Goal: Contribute content: Add original content to the website for others to see

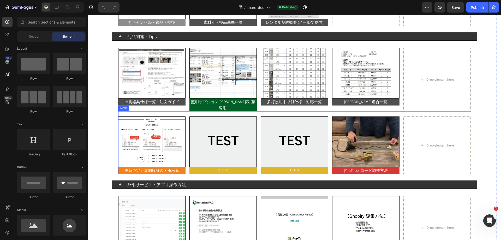
scroll to position [313, 0]
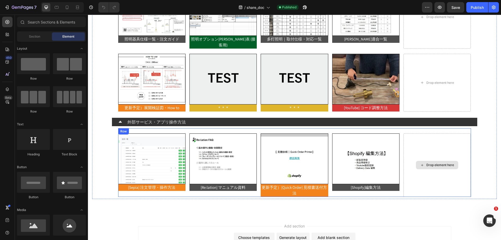
click at [430, 161] on div "Drop element here" at bounding box center [437, 165] width 42 height 8
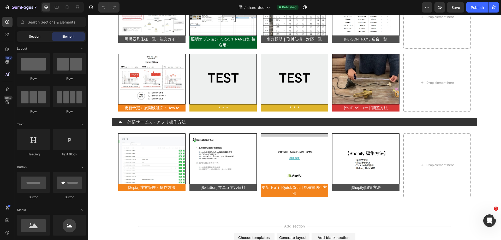
click at [33, 34] on span "Section" at bounding box center [34, 36] width 11 height 5
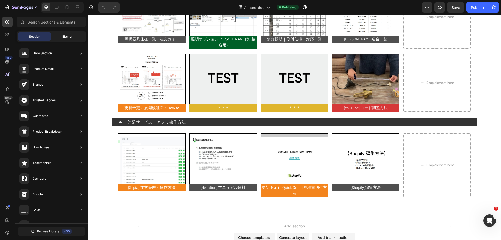
click at [63, 37] on span "Element" at bounding box center [68, 36] width 12 height 5
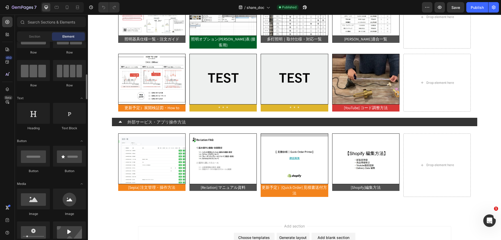
scroll to position [52, 0]
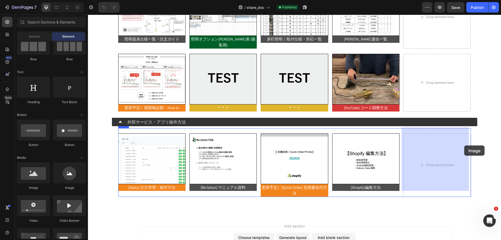
drag, startPoint x: 127, startPoint y: 191, endPoint x: 386, endPoint y: 160, distance: 261.4
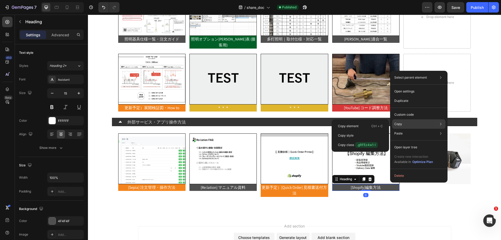
click at [409, 123] on div "Copy Copy element Ctrl + C Copy style Copy class .gRFEz4w1-l" at bounding box center [418, 123] width 53 height 9
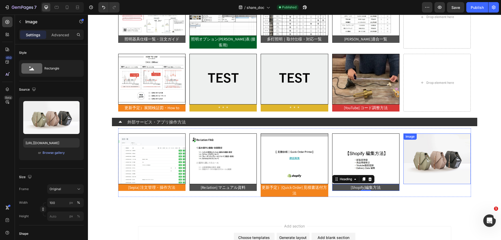
click at [466, 169] on img at bounding box center [436, 158] width 67 height 51
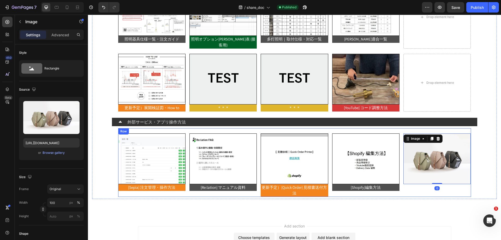
click at [449, 181] on div "Image 0" at bounding box center [436, 164] width 67 height 63
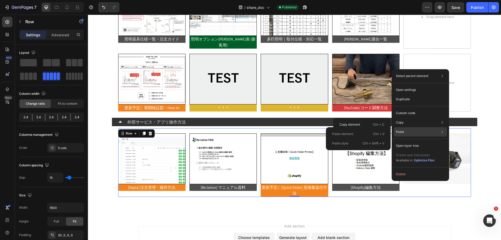
click at [416, 141] on div "Paste Paste element Ctrl + V Paste style Ctrl + Shift + V" at bounding box center [420, 145] width 53 height 9
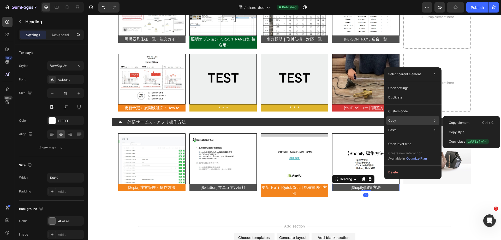
click at [408, 121] on div "Copy Copy element Ctrl + C Copy style Copy class .gRFEz4w1-l" at bounding box center [412, 120] width 53 height 9
click at [460, 123] on p "Copy element" at bounding box center [459, 122] width 21 height 5
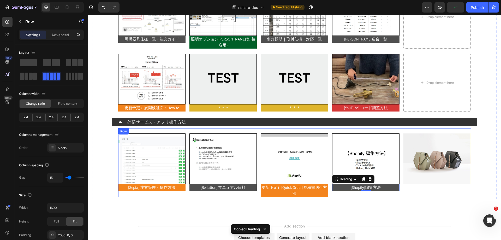
click at [442, 183] on div "Image" at bounding box center [436, 164] width 67 height 63
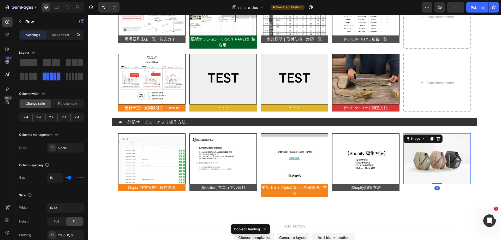
click at [448, 175] on img at bounding box center [436, 158] width 67 height 51
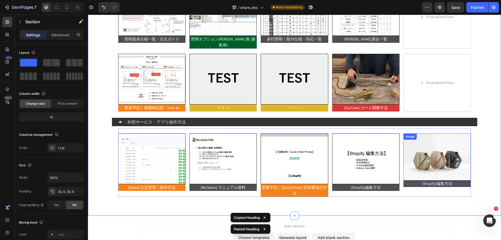
click at [426, 155] on img at bounding box center [436, 158] width 67 height 51
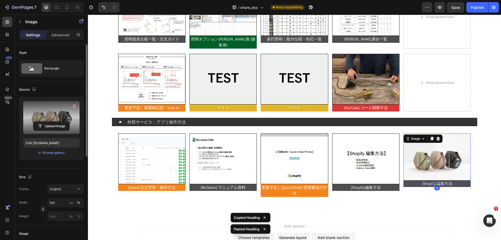
click at [67, 120] on label at bounding box center [51, 117] width 56 height 33
click at [67, 122] on input "file" at bounding box center [51, 126] width 36 height 9
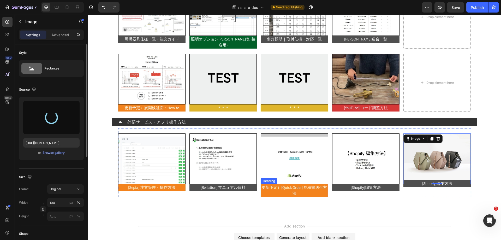
type input "[URL][DOMAIN_NAME]"
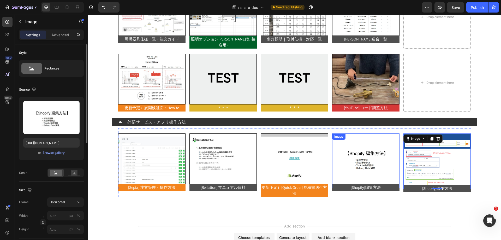
click at [378, 160] on img at bounding box center [365, 158] width 67 height 51
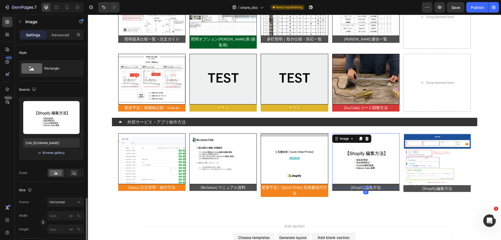
scroll to position [104, 0]
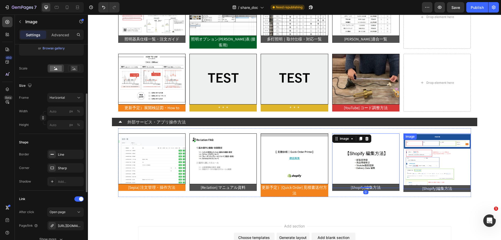
click at [421, 163] on img at bounding box center [436, 161] width 67 height 56
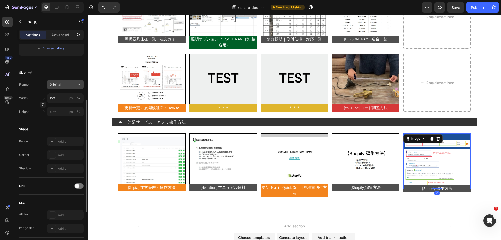
click at [69, 82] on div "Original" at bounding box center [66, 84] width 32 height 5
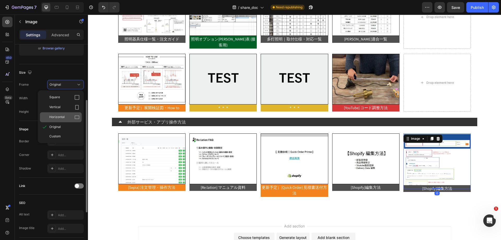
click at [69, 117] on div "Horizontal" at bounding box center [64, 117] width 30 height 5
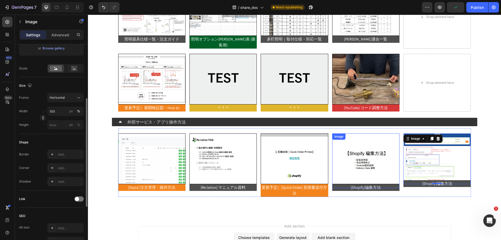
click at [361, 162] on img at bounding box center [365, 158] width 67 height 51
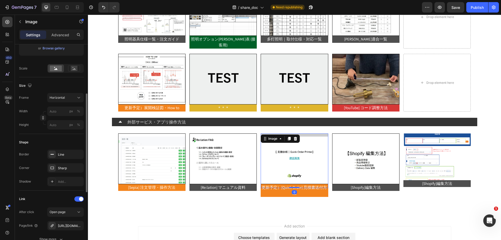
click at [311, 163] on img at bounding box center [294, 158] width 67 height 51
click at [238, 163] on img at bounding box center [222, 158] width 67 height 51
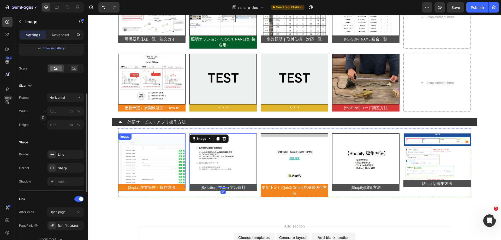
click at [163, 160] on img at bounding box center [151, 158] width 67 height 51
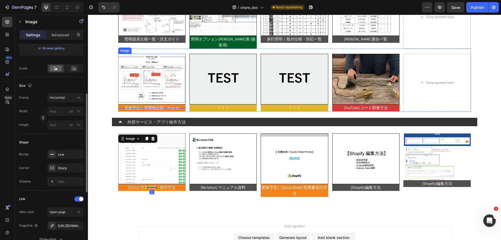
click at [168, 88] on img at bounding box center [151, 79] width 67 height 51
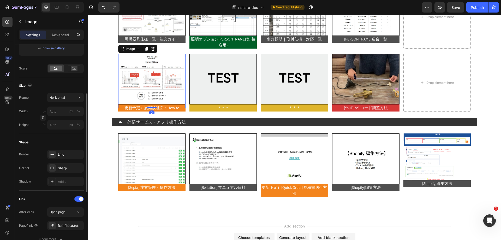
click at [215, 88] on img at bounding box center [222, 79] width 67 height 51
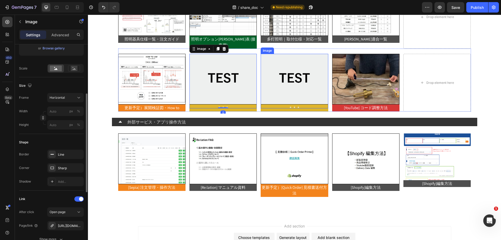
click at [299, 91] on img at bounding box center [294, 79] width 67 height 51
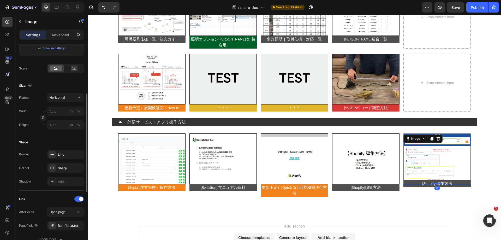
click at [427, 163] on img at bounding box center [436, 158] width 67 height 51
click at [58, 110] on input "100" at bounding box center [65, 110] width 37 height 9
click at [68, 140] on div "Shape" at bounding box center [51, 142] width 65 height 8
click at [406, 162] on img at bounding box center [436, 158] width 67 height 51
click at [378, 162] on img at bounding box center [365, 158] width 67 height 51
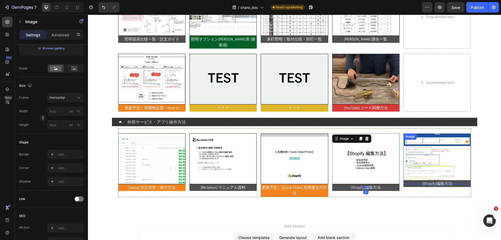
click at [428, 152] on img at bounding box center [436, 158] width 67 height 51
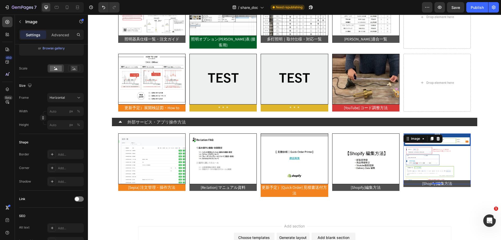
click at [416, 167] on img at bounding box center [436, 158] width 67 height 51
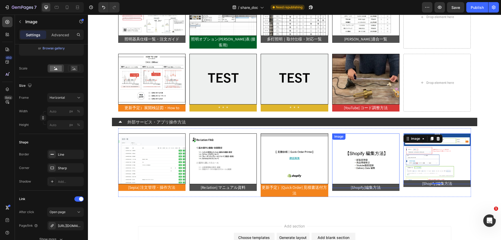
click at [394, 170] on img at bounding box center [365, 158] width 67 height 51
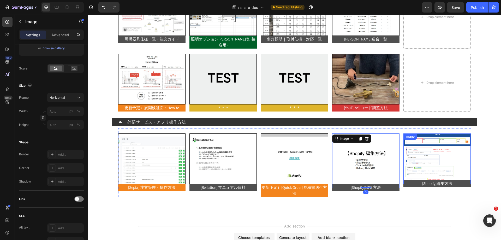
click at [415, 159] on img at bounding box center [436, 158] width 67 height 51
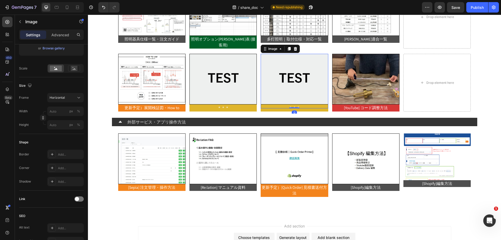
click at [300, 82] on img at bounding box center [294, 79] width 67 height 51
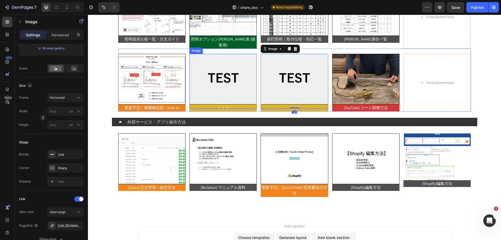
click at [240, 86] on img at bounding box center [222, 79] width 67 height 51
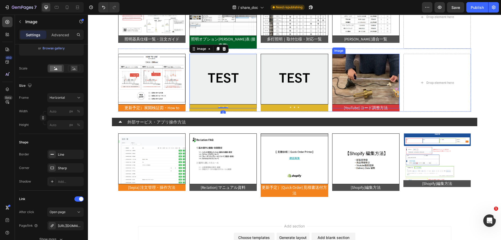
click at [358, 92] on img at bounding box center [365, 79] width 67 height 51
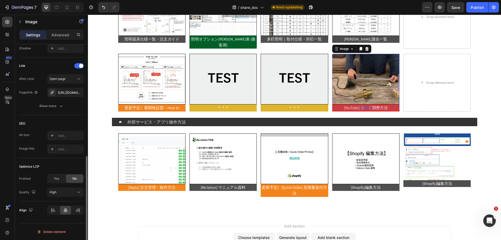
scroll to position [159, 0]
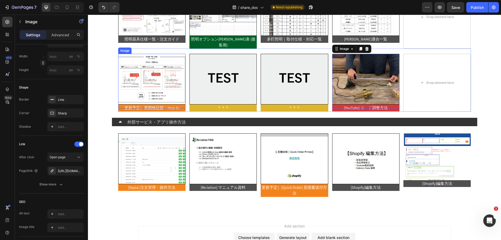
click at [152, 77] on img at bounding box center [151, 79] width 67 height 51
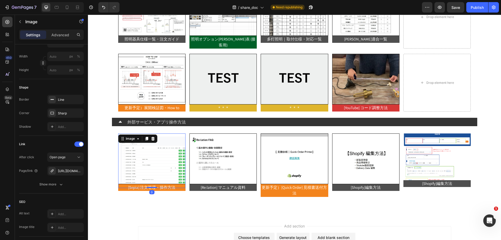
click at [169, 149] on img at bounding box center [151, 158] width 67 height 51
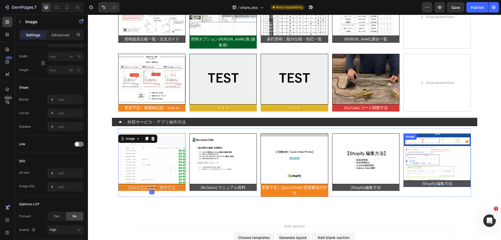
click at [439, 156] on img at bounding box center [436, 158] width 67 height 51
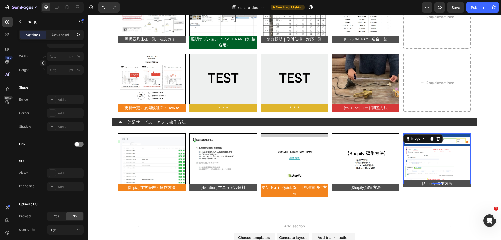
click at [408, 141] on img at bounding box center [436, 158] width 67 height 51
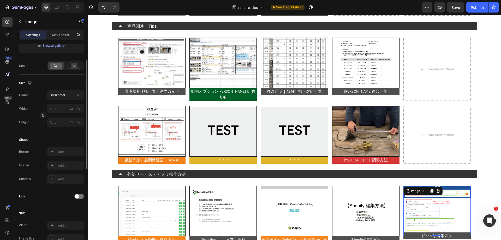
scroll to position [0, 0]
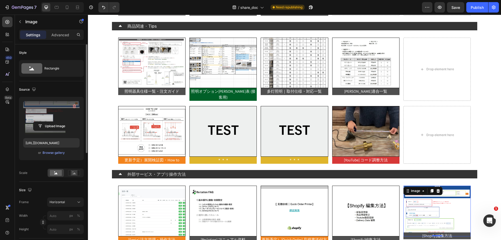
click at [52, 117] on label at bounding box center [51, 117] width 56 height 33
click at [52, 122] on input "file" at bounding box center [51, 126] width 36 height 9
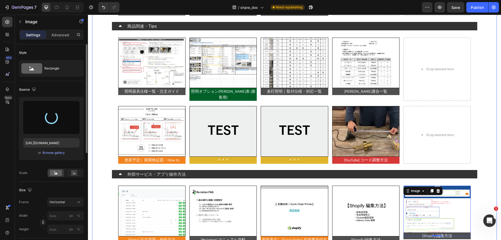
type input "[URL][DOMAIN_NAME]"
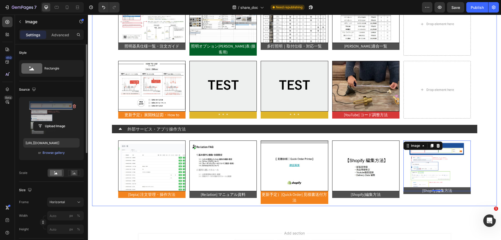
scroll to position [313, 0]
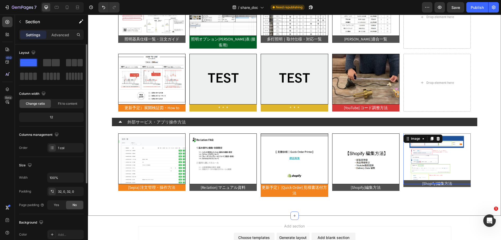
click at [436, 162] on img at bounding box center [436, 158] width 67 height 51
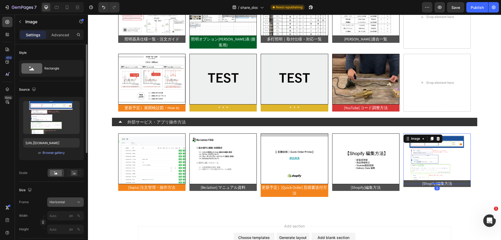
click at [64, 205] on button "Horizontal" at bounding box center [65, 201] width 37 height 9
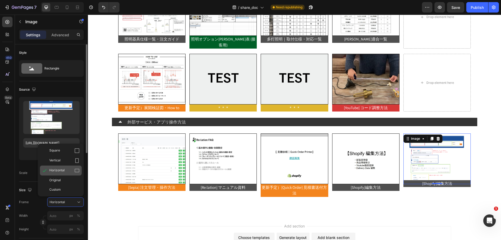
click at [77, 170] on icon at bounding box center [76, 170] width 5 height 5
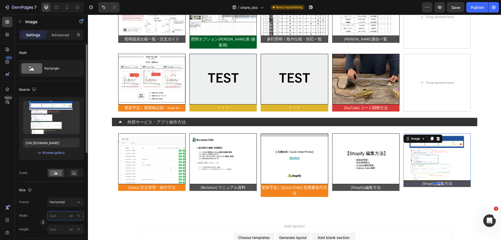
click at [61, 215] on input "px %" at bounding box center [65, 215] width 37 height 9
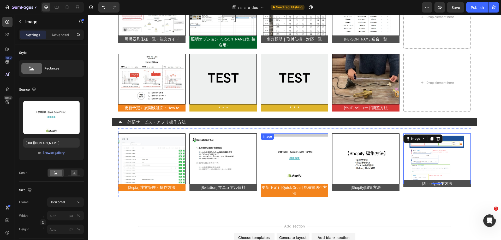
click at [274, 142] on img at bounding box center [294, 158] width 67 height 51
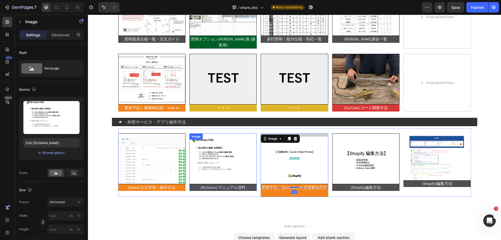
click at [206, 148] on img at bounding box center [222, 158] width 67 height 51
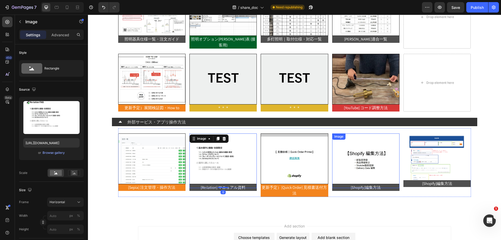
click at [342, 148] on img at bounding box center [365, 158] width 67 height 51
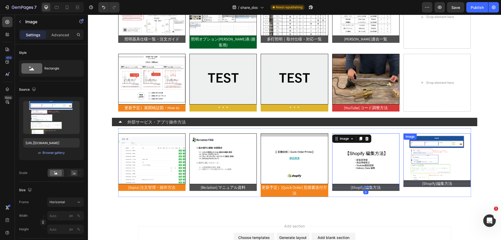
click at [430, 157] on img at bounding box center [436, 158] width 67 height 51
click at [372, 163] on img at bounding box center [365, 158] width 67 height 51
click at [418, 157] on img at bounding box center [436, 158] width 67 height 51
click at [363, 165] on img at bounding box center [365, 158] width 67 height 51
click at [419, 160] on img at bounding box center [436, 158] width 67 height 51
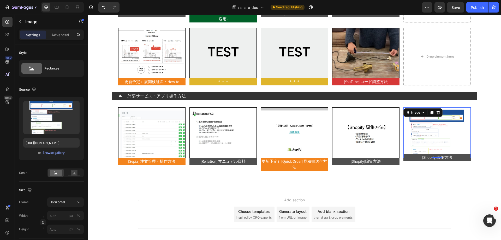
scroll to position [346, 0]
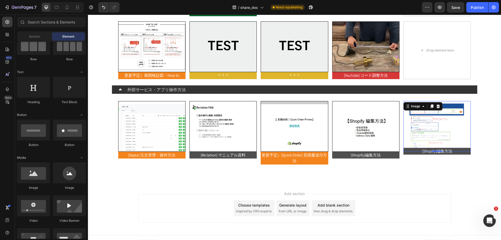
click at [399, 195] on div "Add section Choose templates inspired by CRO experts Generate layout from URL o…" at bounding box center [294, 208] width 313 height 29
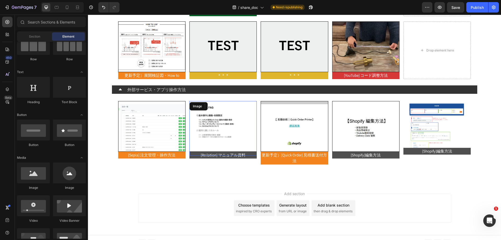
click at [240, 124] on img at bounding box center [222, 126] width 67 height 51
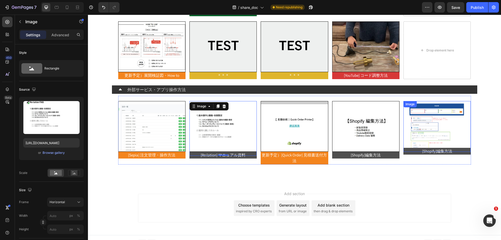
click at [426, 129] on img at bounding box center [436, 126] width 67 height 51
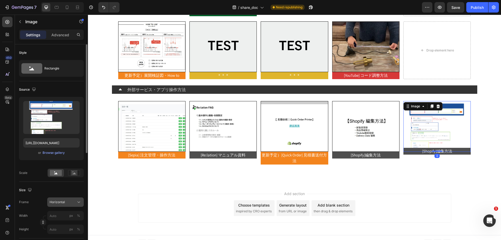
click at [67, 197] on div "Size Frame Horizontal Width px % Height px %" at bounding box center [51, 210] width 65 height 57
click at [65, 200] on div "Horizontal" at bounding box center [63, 202] width 26 height 5
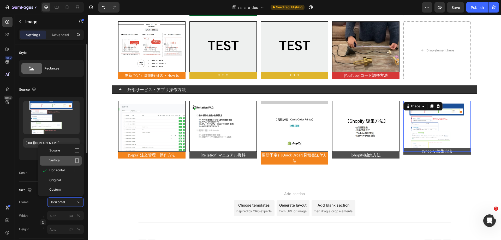
click at [59, 159] on span "Vertical" at bounding box center [54, 160] width 11 height 5
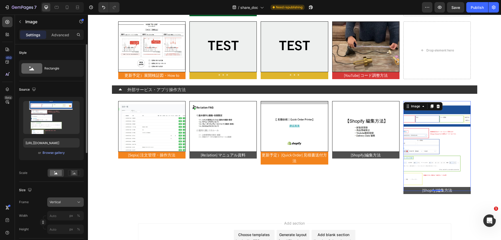
click at [62, 201] on div "Vertical" at bounding box center [63, 202] width 26 height 5
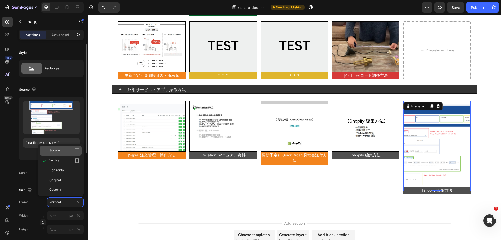
click at [62, 152] on div "Square" at bounding box center [64, 150] width 30 height 5
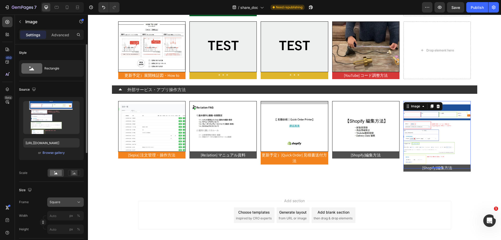
click at [59, 203] on span "Square" at bounding box center [55, 202] width 11 height 5
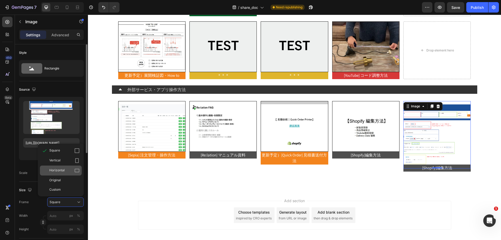
click at [66, 173] on div "Horizontal" at bounding box center [64, 170] width 30 height 5
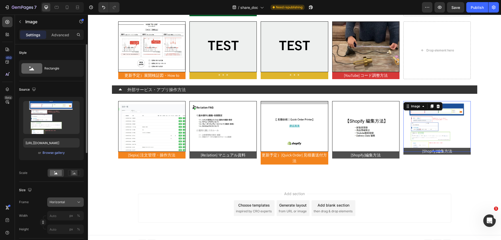
click at [60, 205] on button "Horizontal" at bounding box center [65, 201] width 37 height 9
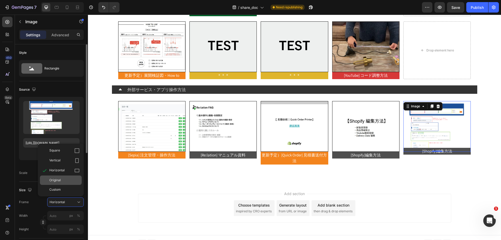
click at [65, 180] on div "Original" at bounding box center [64, 180] width 30 height 5
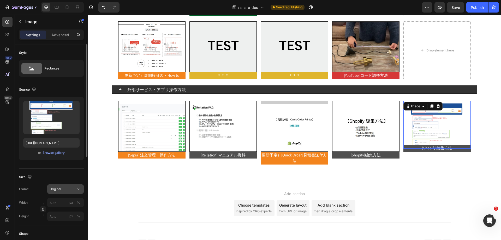
click at [63, 191] on div "Original" at bounding box center [66, 188] width 32 height 5
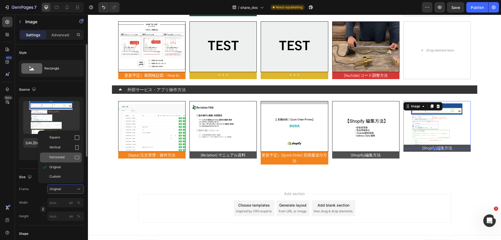
click at [69, 157] on div "Horizontal" at bounding box center [64, 157] width 30 height 5
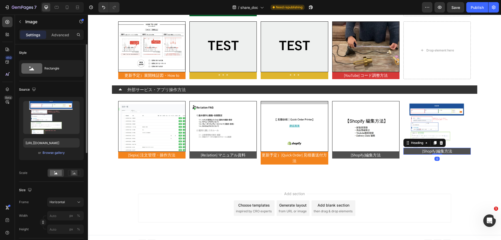
click at [445, 148] on h2 "[Shopify]編集方法" at bounding box center [436, 151] width 67 height 7
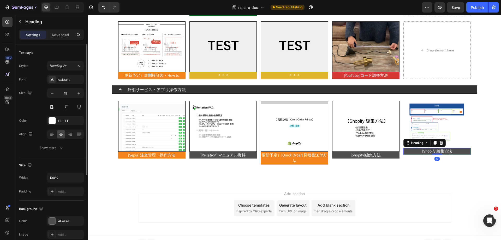
click at [445, 148] on h2 "[Shopify]編集方法" at bounding box center [436, 151] width 67 height 7
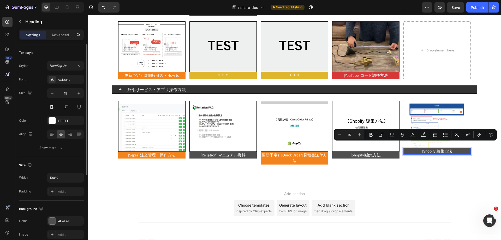
click at [436, 148] on p "[Shopify]編集方法" at bounding box center [437, 151] width 66 height 6
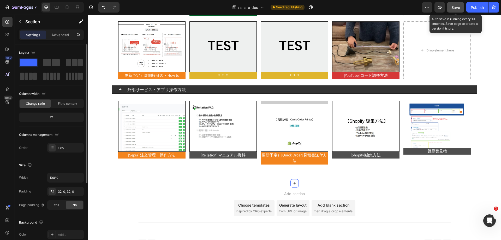
click at [455, 7] on span "Save" at bounding box center [455, 7] width 9 height 4
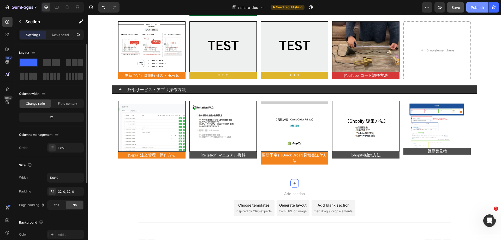
click at [473, 10] on div "Publish" at bounding box center [477, 7] width 13 height 5
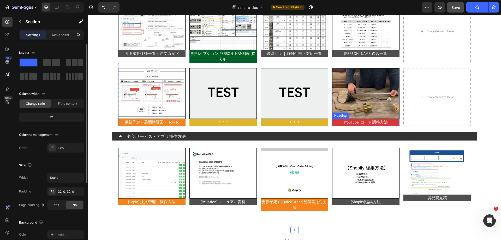
scroll to position [293, 0]
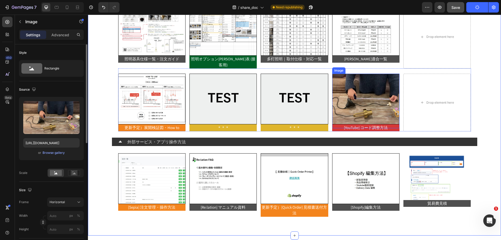
click at [364, 94] on img at bounding box center [365, 99] width 67 height 51
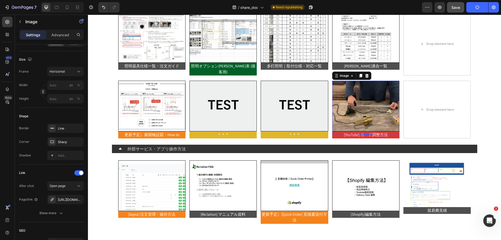
scroll to position [319, 0]
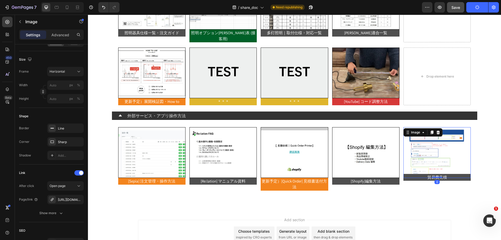
click at [425, 145] on img at bounding box center [436, 152] width 67 height 51
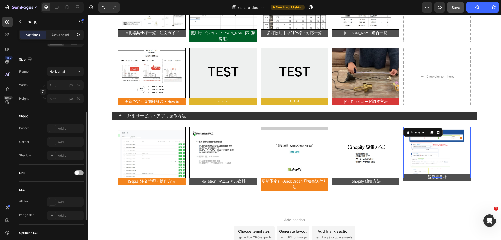
click at [80, 174] on div at bounding box center [78, 172] width 9 height 5
click at [63, 199] on div "Add..." at bounding box center [70, 199] width 25 height 5
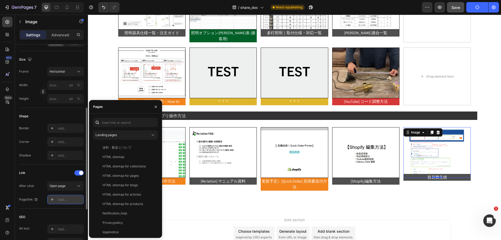
click at [64, 198] on div "Add..." at bounding box center [70, 199] width 25 height 5
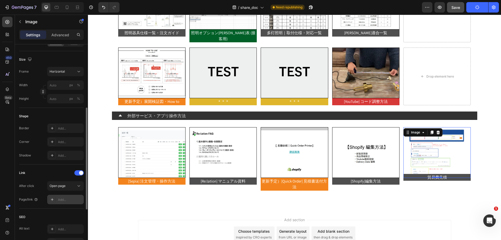
click at [65, 200] on div "Add..." at bounding box center [70, 199] width 25 height 5
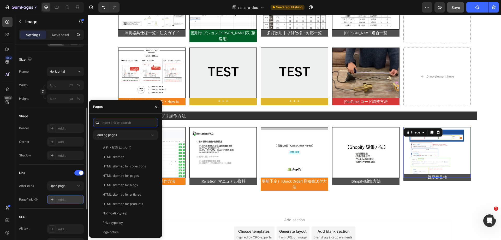
paste input "[URL][DOMAIN_NAME]"
type input "[URL][DOMAIN_NAME]"
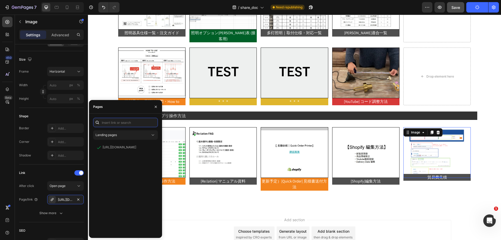
scroll to position [0, 0]
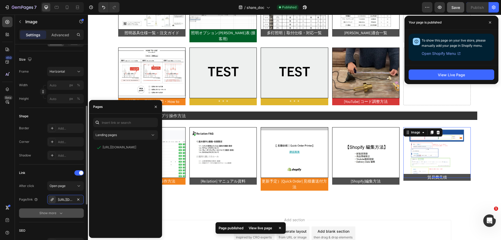
click at [51, 215] on div "Show more" at bounding box center [51, 212] width 24 height 5
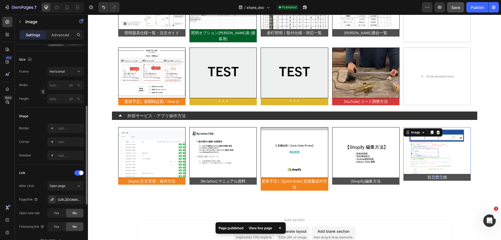
scroll to position [209, 0]
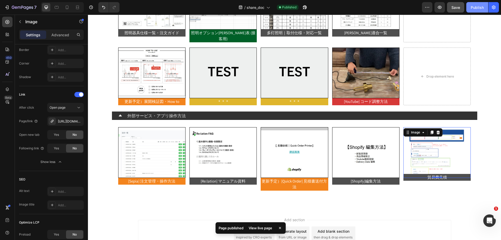
click at [481, 6] on div "Publish" at bounding box center [477, 7] width 13 height 5
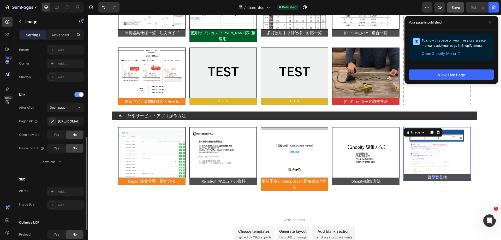
click at [78, 93] on div at bounding box center [78, 94] width 9 height 5
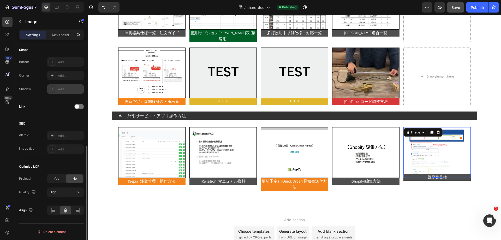
scroll to position [197, 0]
click at [482, 5] on div "Publish" at bounding box center [477, 7] width 13 height 5
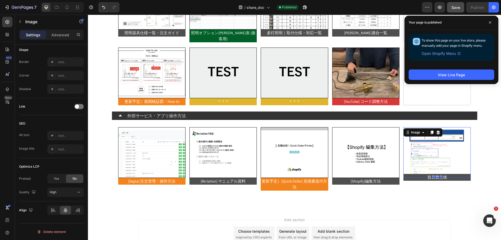
click at [419, 147] on img at bounding box center [436, 152] width 67 height 51
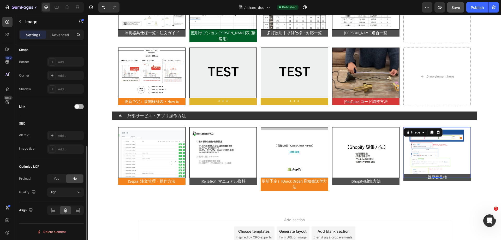
click at [77, 106] on span at bounding box center [77, 106] width 4 height 4
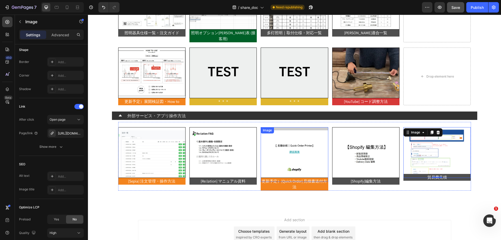
click at [364, 138] on img at bounding box center [365, 152] width 67 height 51
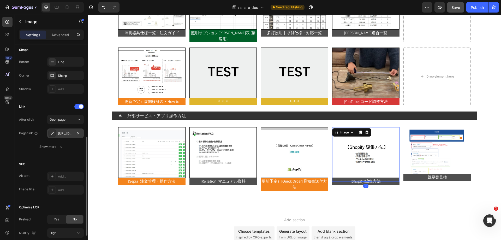
click at [69, 133] on div "[URL][DOMAIN_NAME]" at bounding box center [65, 133] width 15 height 5
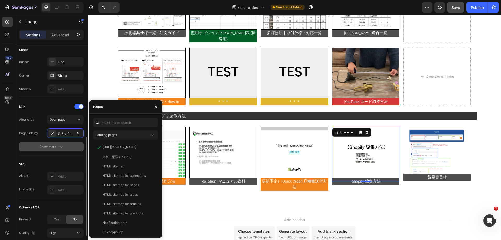
click at [60, 145] on icon "button" at bounding box center [60, 146] width 5 height 5
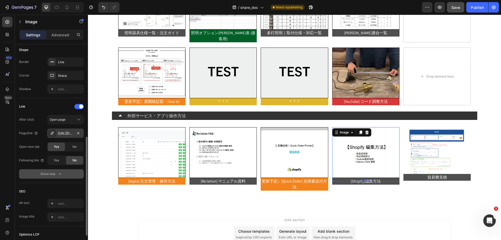
click at [63, 134] on div "[URL][DOMAIN_NAME]" at bounding box center [65, 133] width 15 height 5
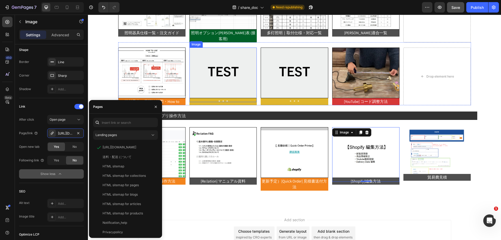
drag, startPoint x: 238, startPoint y: 62, endPoint x: 235, endPoint y: 62, distance: 3.1
click at [238, 62] on img at bounding box center [222, 72] width 67 height 51
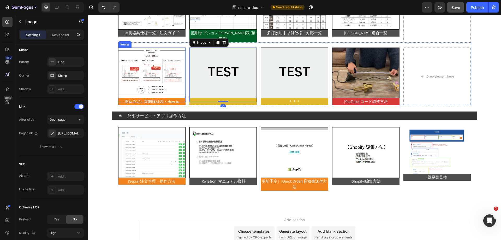
click at [156, 63] on img at bounding box center [151, 72] width 67 height 51
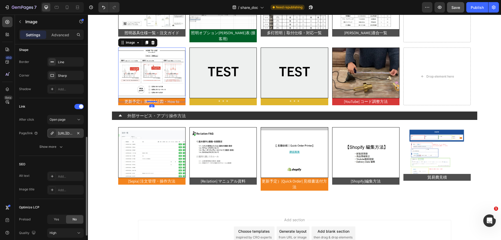
click at [69, 132] on div "[URL][DOMAIN_NAME]" at bounding box center [65, 133] width 15 height 5
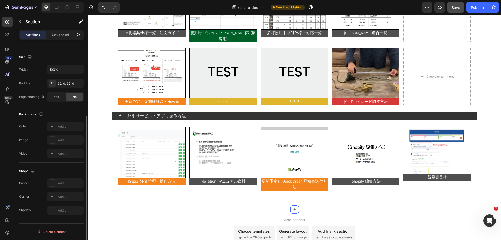
scroll to position [0, 0]
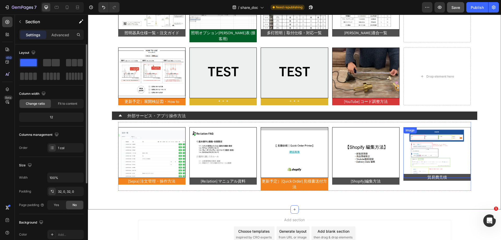
click at [428, 157] on img at bounding box center [436, 152] width 67 height 51
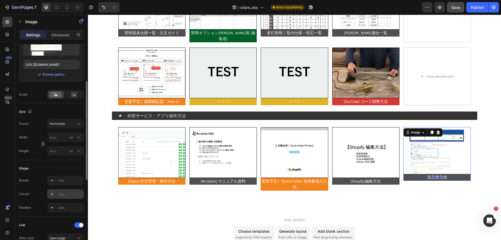
scroll to position [130, 0]
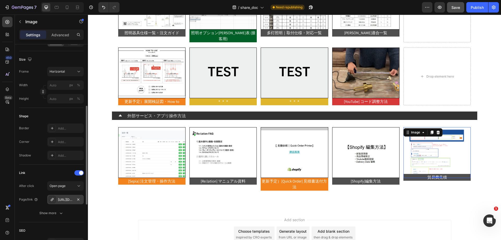
click at [69, 200] on div "[URL][DOMAIN_NAME]" at bounding box center [65, 199] width 15 height 5
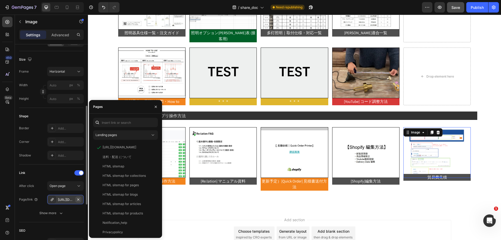
click at [79, 199] on icon "button" at bounding box center [78, 199] width 4 height 4
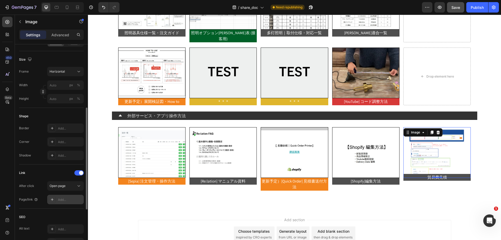
click at [72, 199] on div "Add..." at bounding box center [70, 199] width 25 height 5
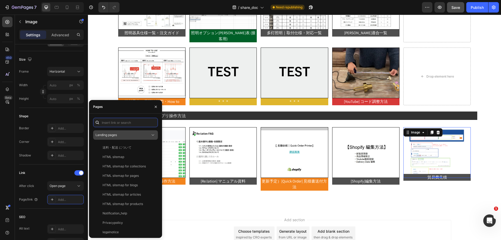
paste input "[URL][DOMAIN_NAME]"
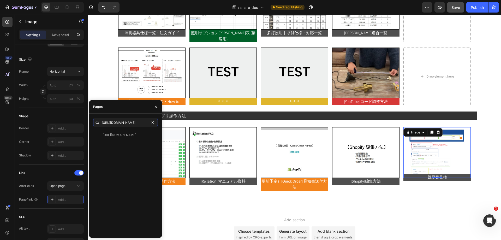
scroll to position [0, 36]
drag, startPoint x: 110, startPoint y: 123, endPoint x: 141, endPoint y: 129, distance: 31.6
click at [141, 129] on div "[URL][DOMAIN_NAME] [URL][DOMAIN_NAME] View" at bounding box center [125, 176] width 65 height 116
type input "[URL][DOMAIN_NAME]"
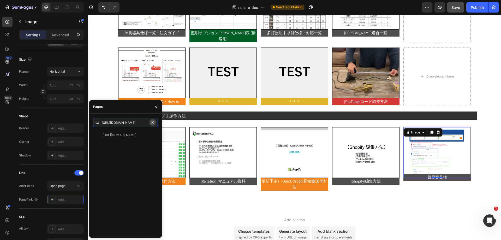
scroll to position [0, 15]
drag, startPoint x: 141, startPoint y: 122, endPoint x: 155, endPoint y: 123, distance: 14.4
click at [155, 123] on div "[URL][DOMAIN_NAME]" at bounding box center [125, 122] width 65 height 9
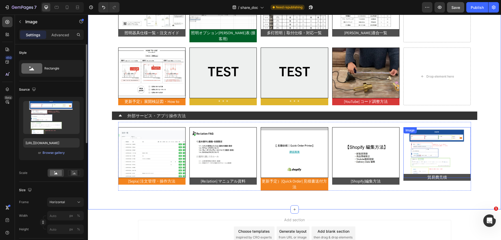
click at [420, 148] on img at bounding box center [436, 152] width 67 height 51
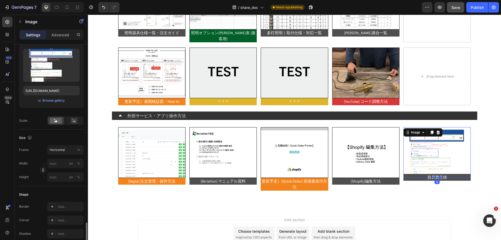
scroll to position [157, 0]
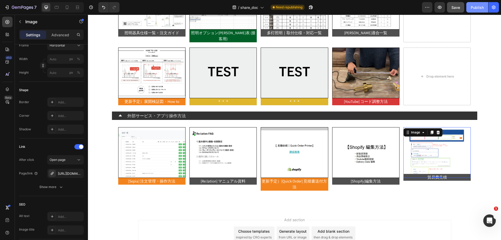
click at [480, 9] on div "Publish" at bounding box center [477, 7] width 13 height 5
